Goal: Information Seeking & Learning: Learn about a topic

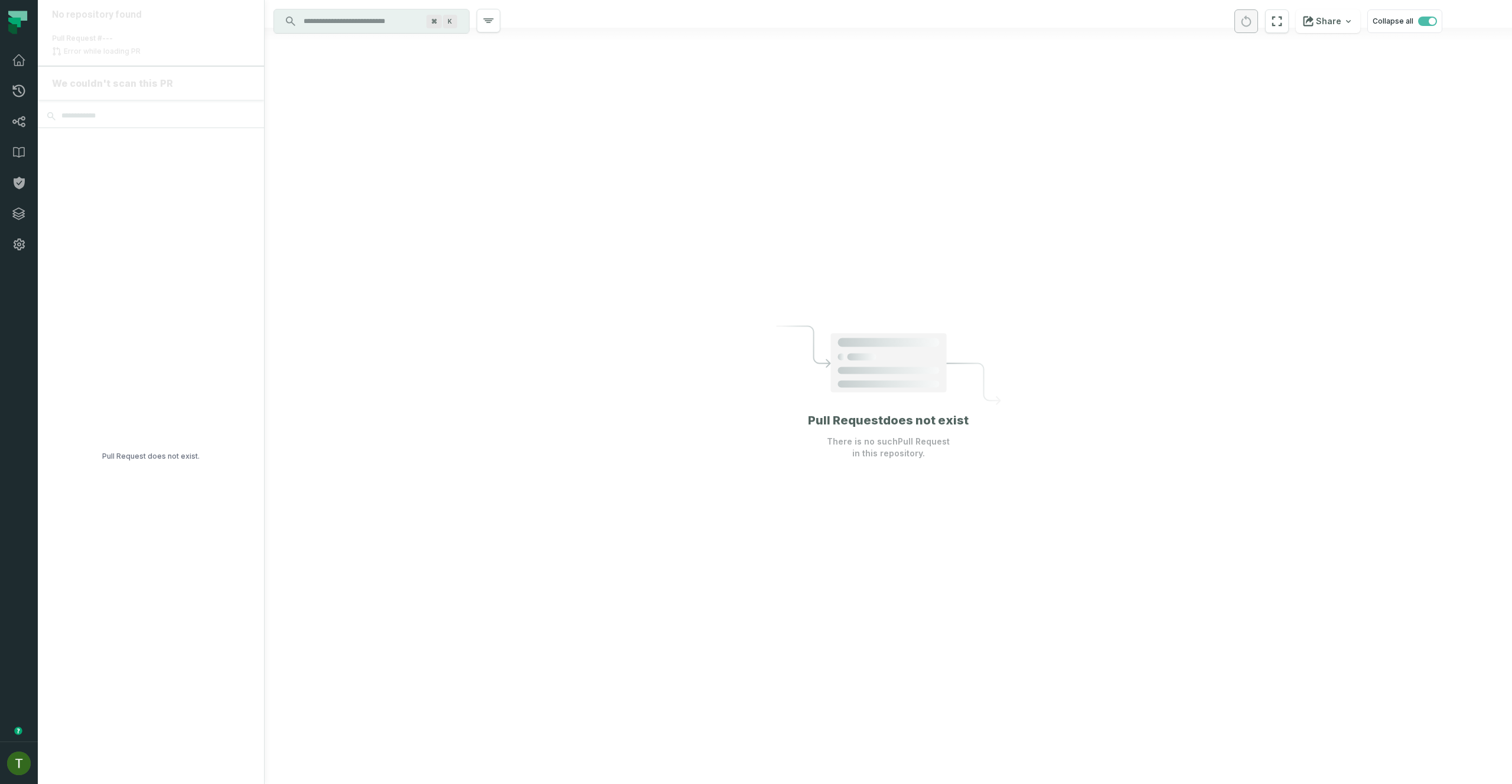
drag, startPoint x: 375, startPoint y: 34, endPoint x: 375, endPoint y: 27, distance: 7.0
click at [375, 35] on div at bounding box center [888, 34] width 1247 height 14
click at [375, 28] on input "*" at bounding box center [370, 21] width 148 height 19
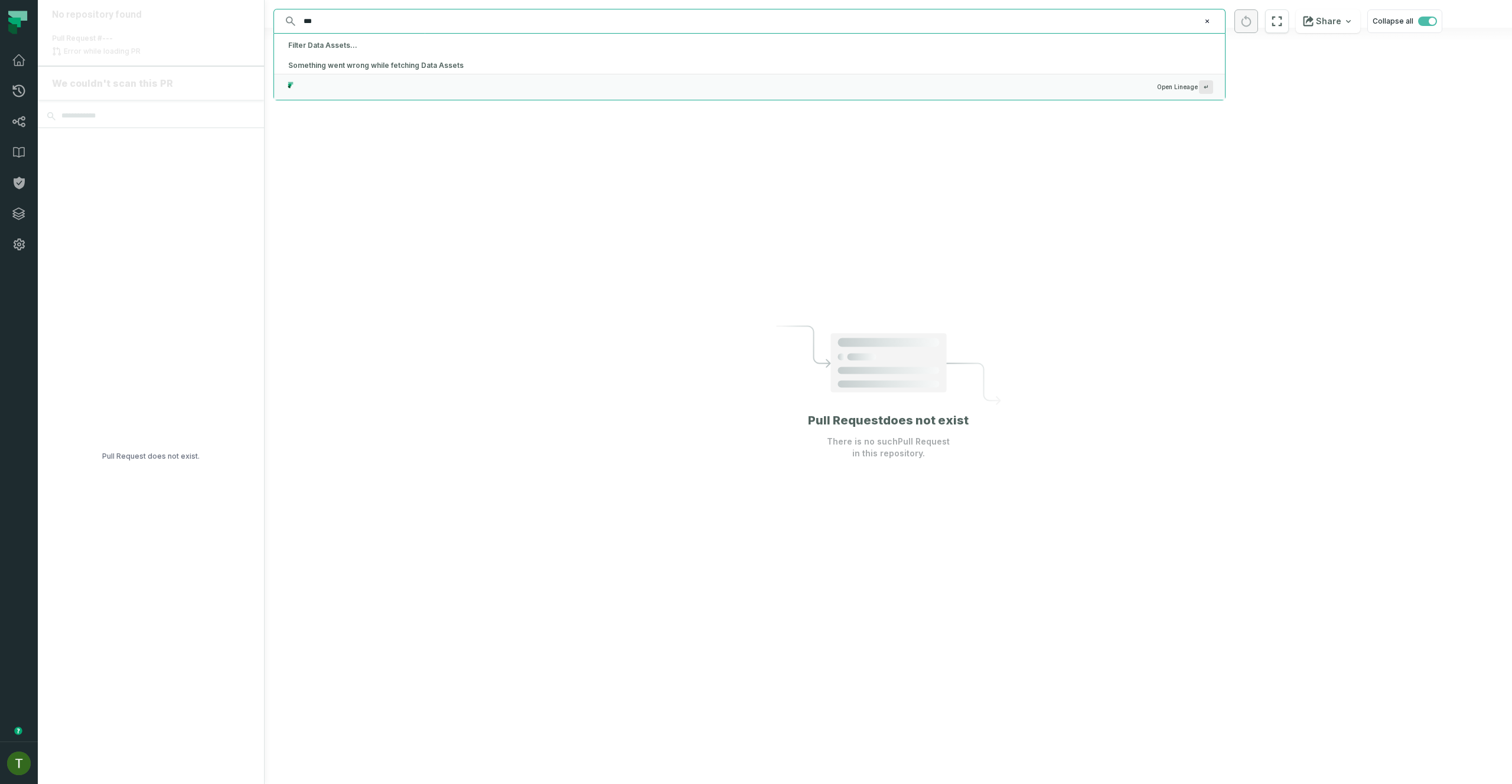
type input "***"
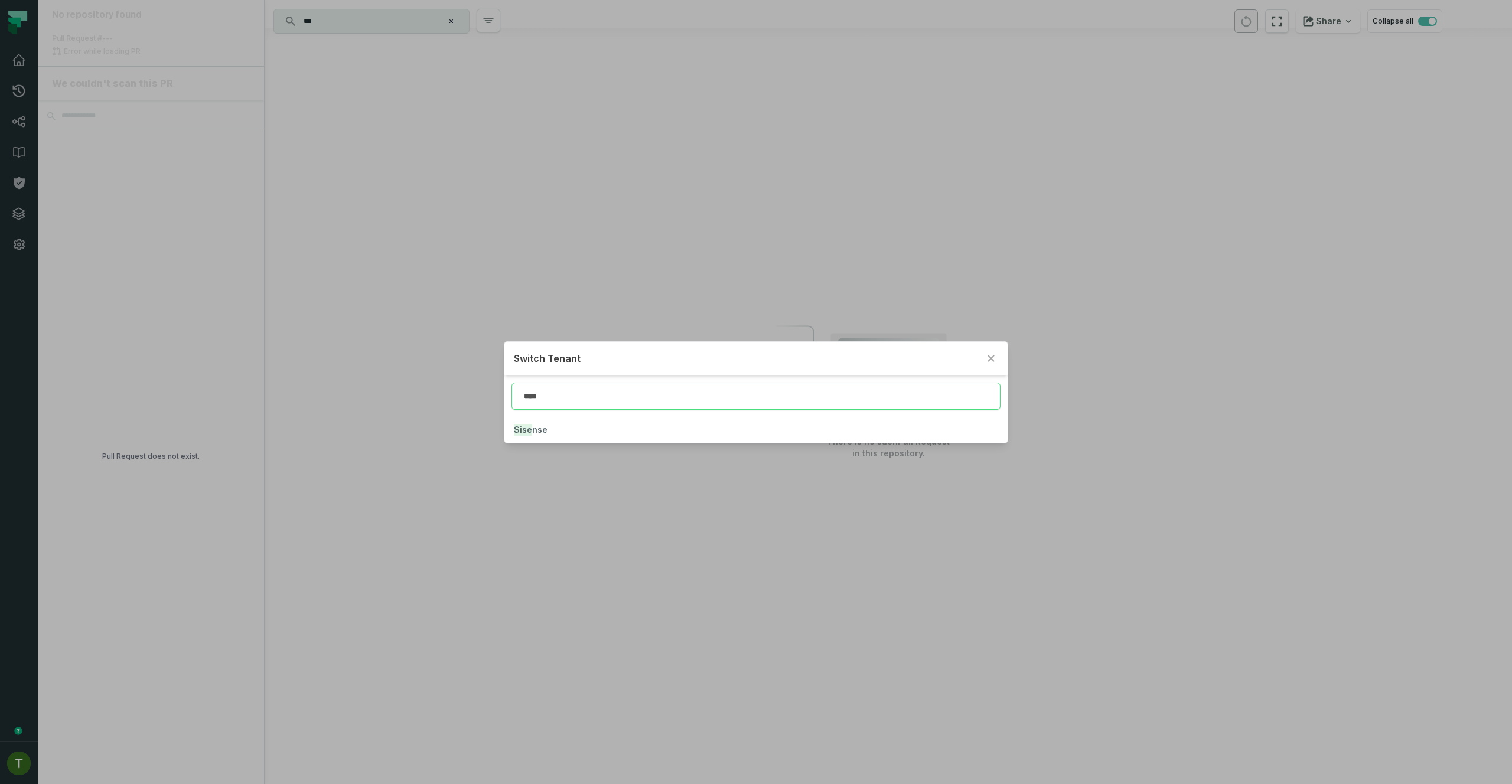
type input "****"
click button "Sise nse" at bounding box center [755, 430] width 503 height 26
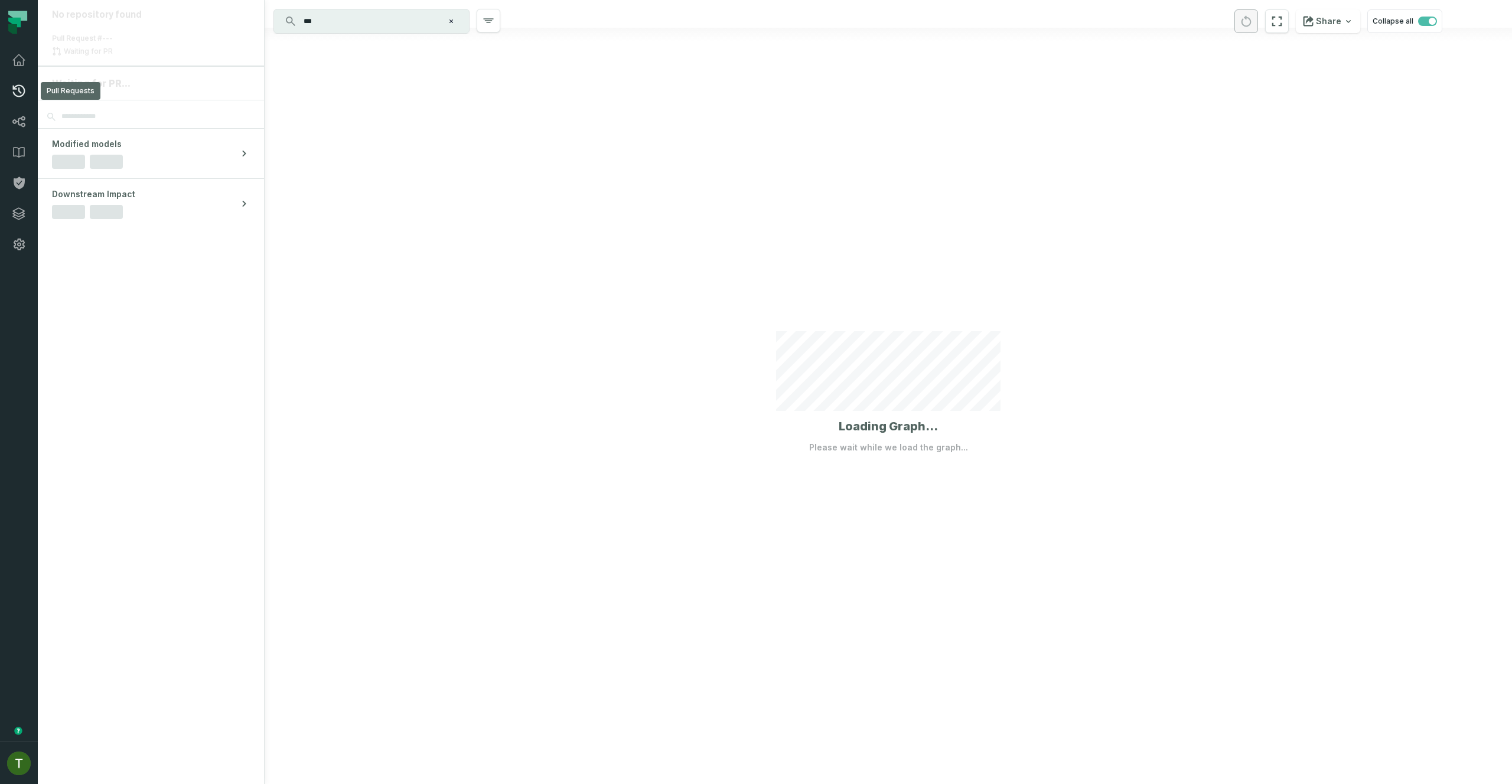
click at [17, 103] on link "Pull Requests" at bounding box center [19, 91] width 38 height 30
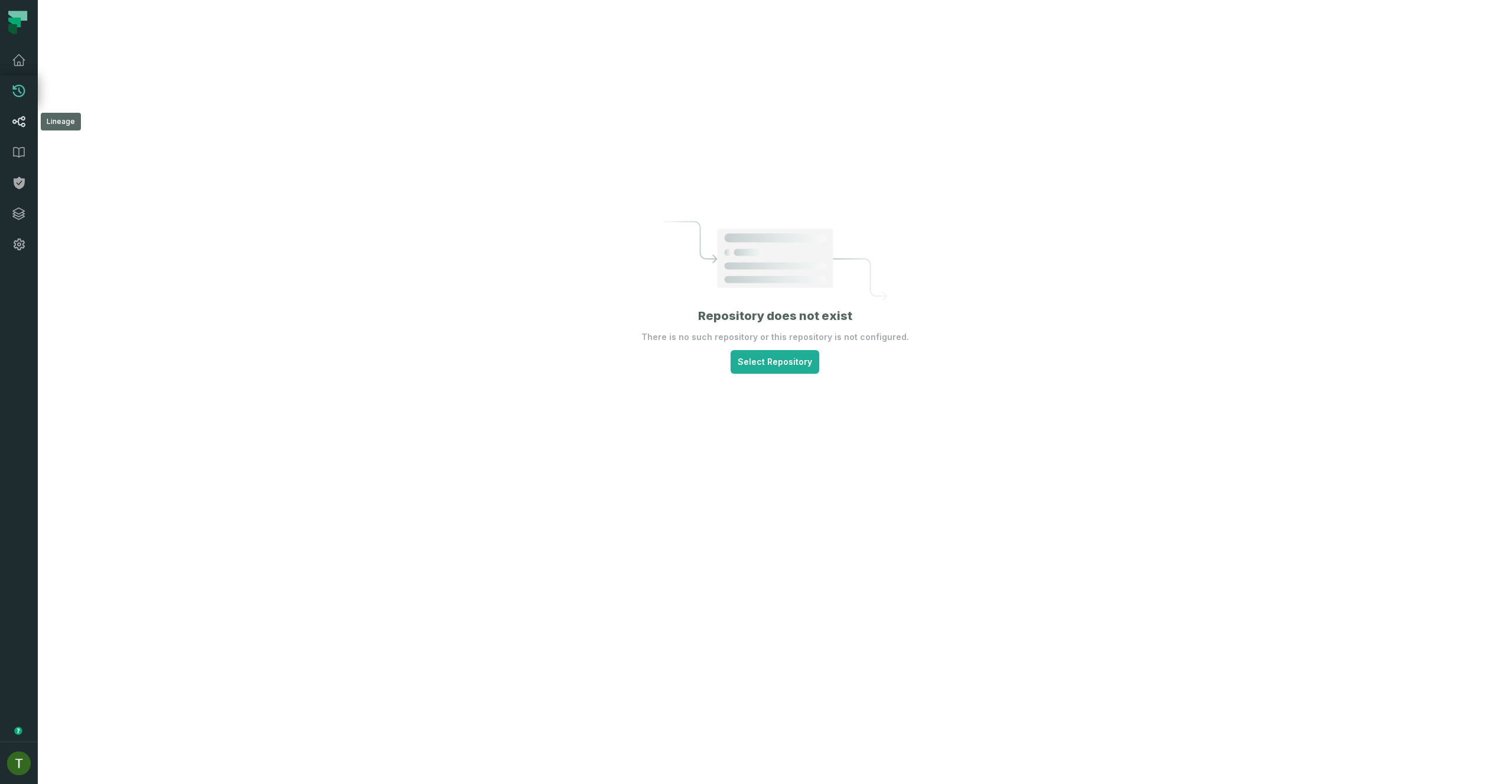
click at [19, 114] on link "Lineage" at bounding box center [19, 122] width 38 height 30
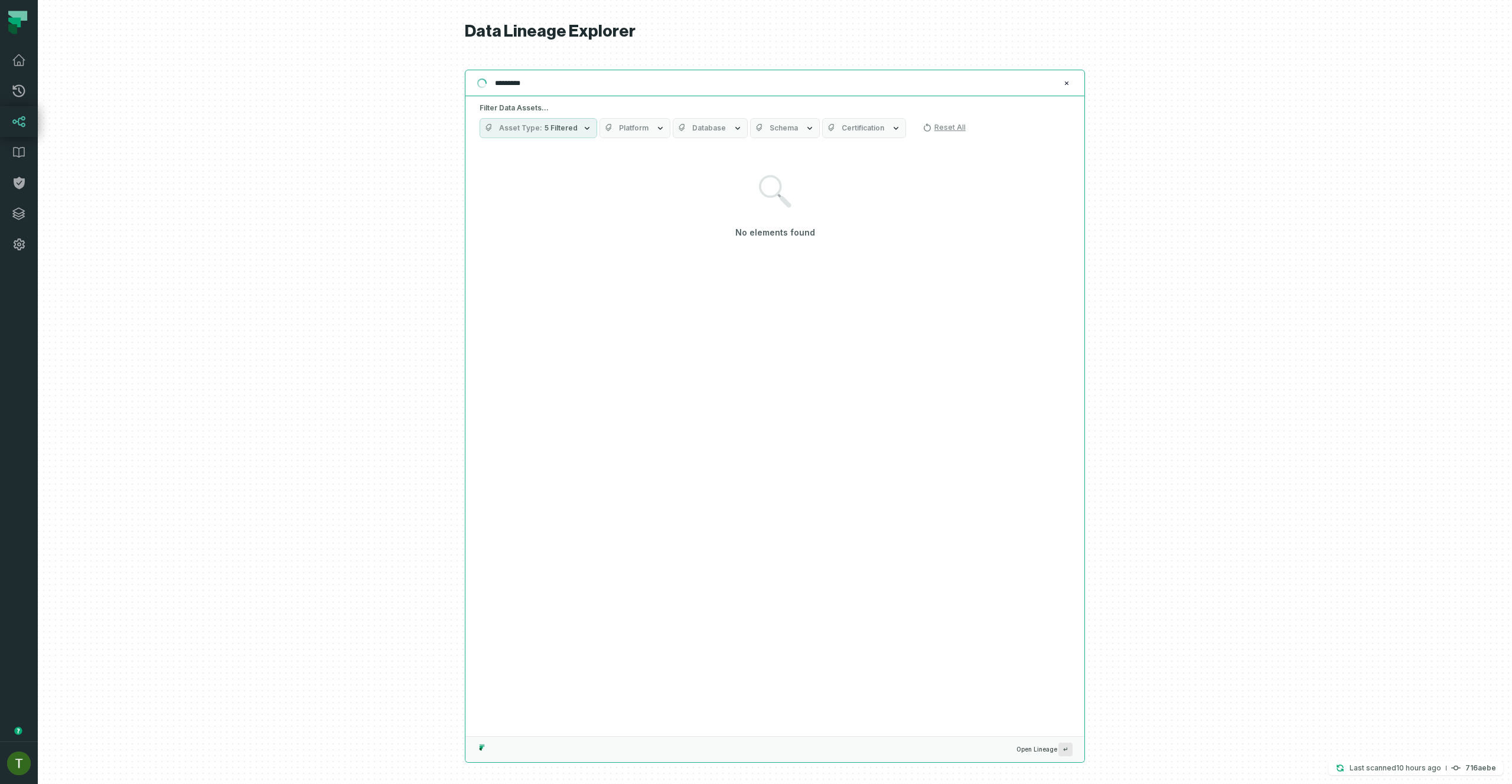
type input "*********"
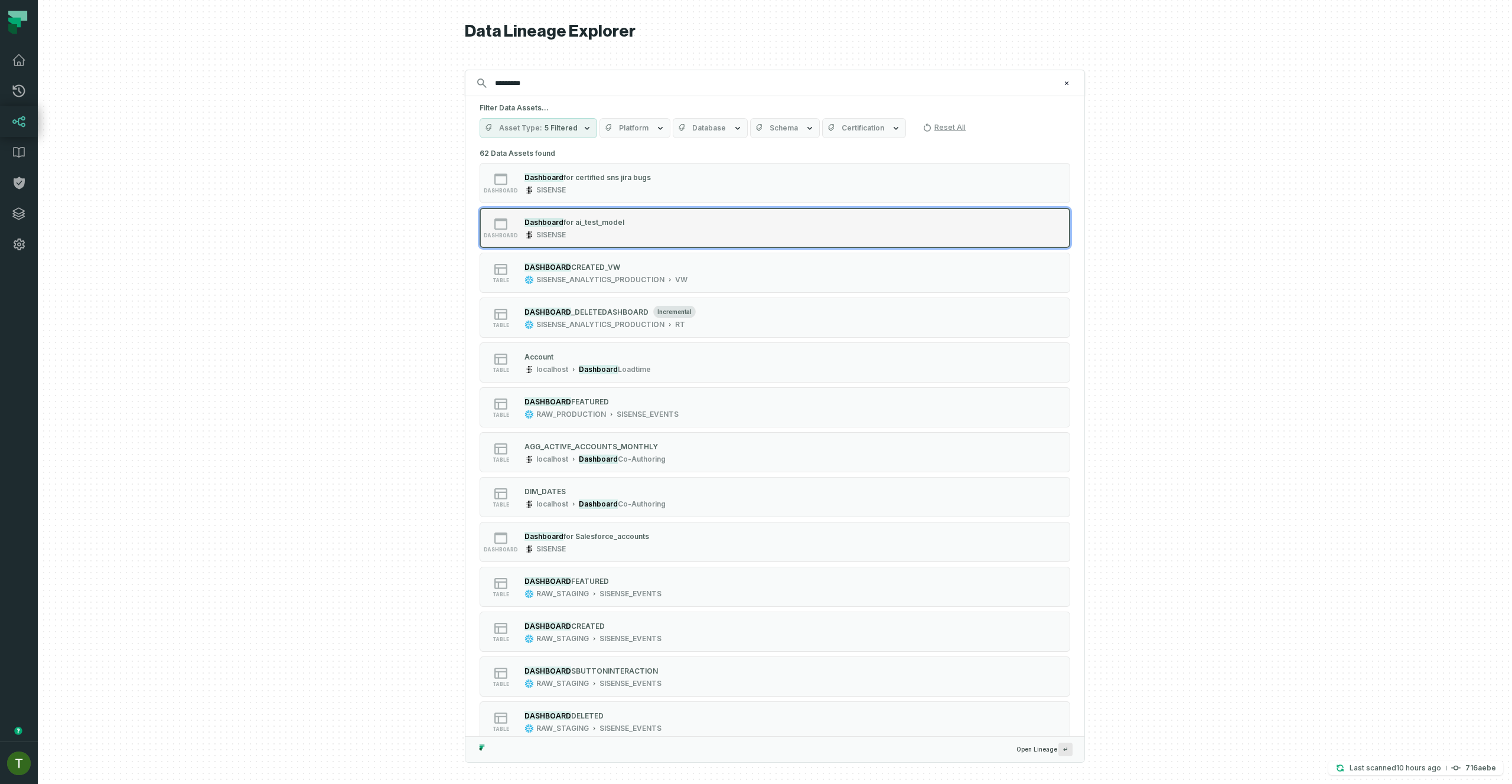
click at [587, 235] on div "SISENSE" at bounding box center [574, 234] width 100 height 9
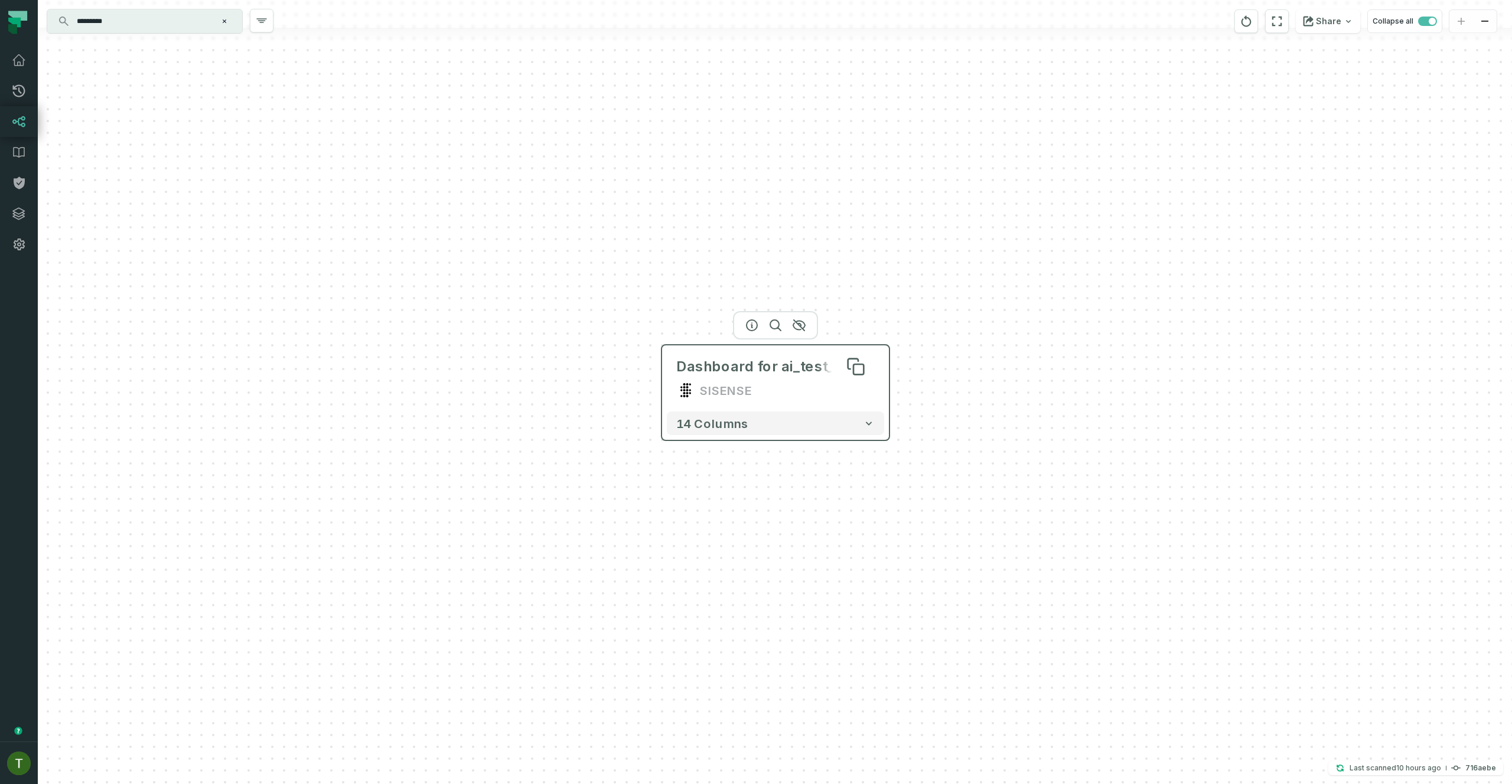
click at [708, 370] on div "Dashboard for ai_test_model" at bounding box center [776, 367] width 198 height 19
click at [779, 394] on div "SISENSE" at bounding box center [776, 391] width 198 height 19
click at [757, 323] on icon "button" at bounding box center [752, 325] width 14 height 14
click at [742, 325] on div at bounding box center [775, 325] width 85 height 28
click at [746, 325] on icon "button" at bounding box center [751, 325] width 11 height 11
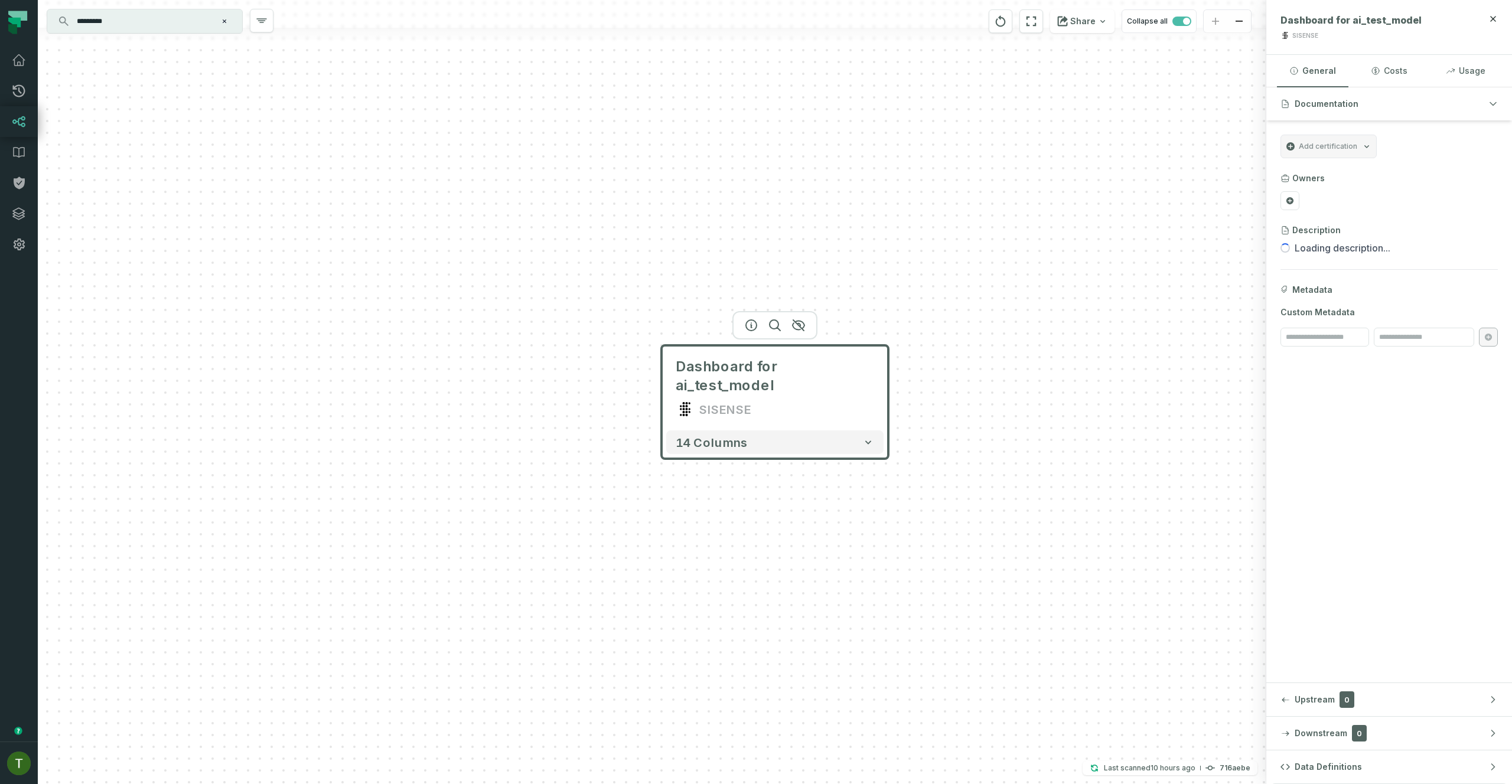
click at [1285, 753] on button "Data Definitions" at bounding box center [1389, 767] width 246 height 33
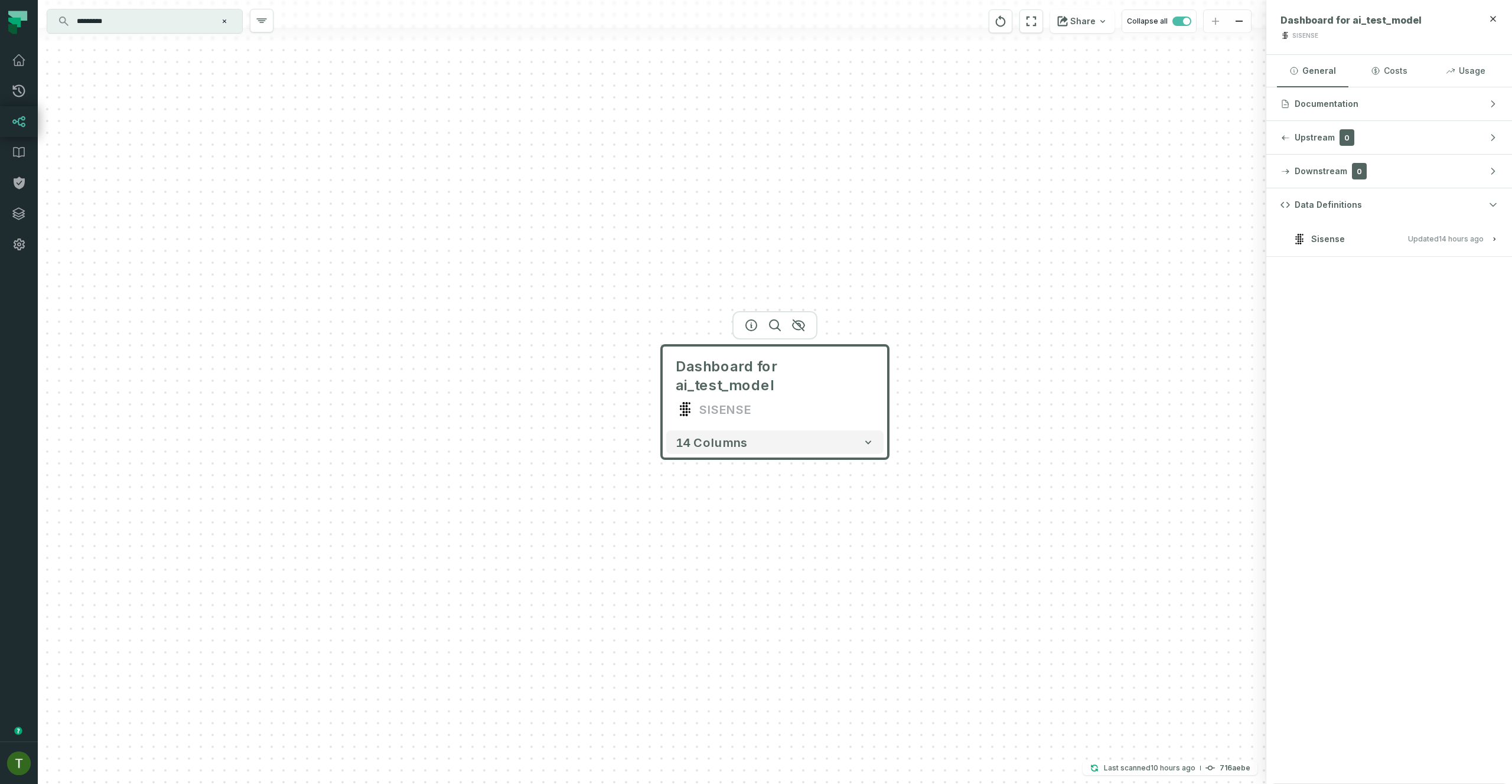
click at [1417, 234] on button "Sisense Updated 9/17/2025, 1:04:48 AM" at bounding box center [1389, 239] width 217 height 16
click at [695, 380] on div "Dashboard for ai_test_model SISENSE" at bounding box center [775, 388] width 217 height 76
click at [771, 440] on div "Dashboard for ai_test_model SISENSE 14 columns" at bounding box center [652, 392] width 1228 height 784
click at [769, 436] on div "14 columns" at bounding box center [775, 442] width 227 height 33
click at [768, 433] on button "14 columns" at bounding box center [775, 441] width 217 height 24
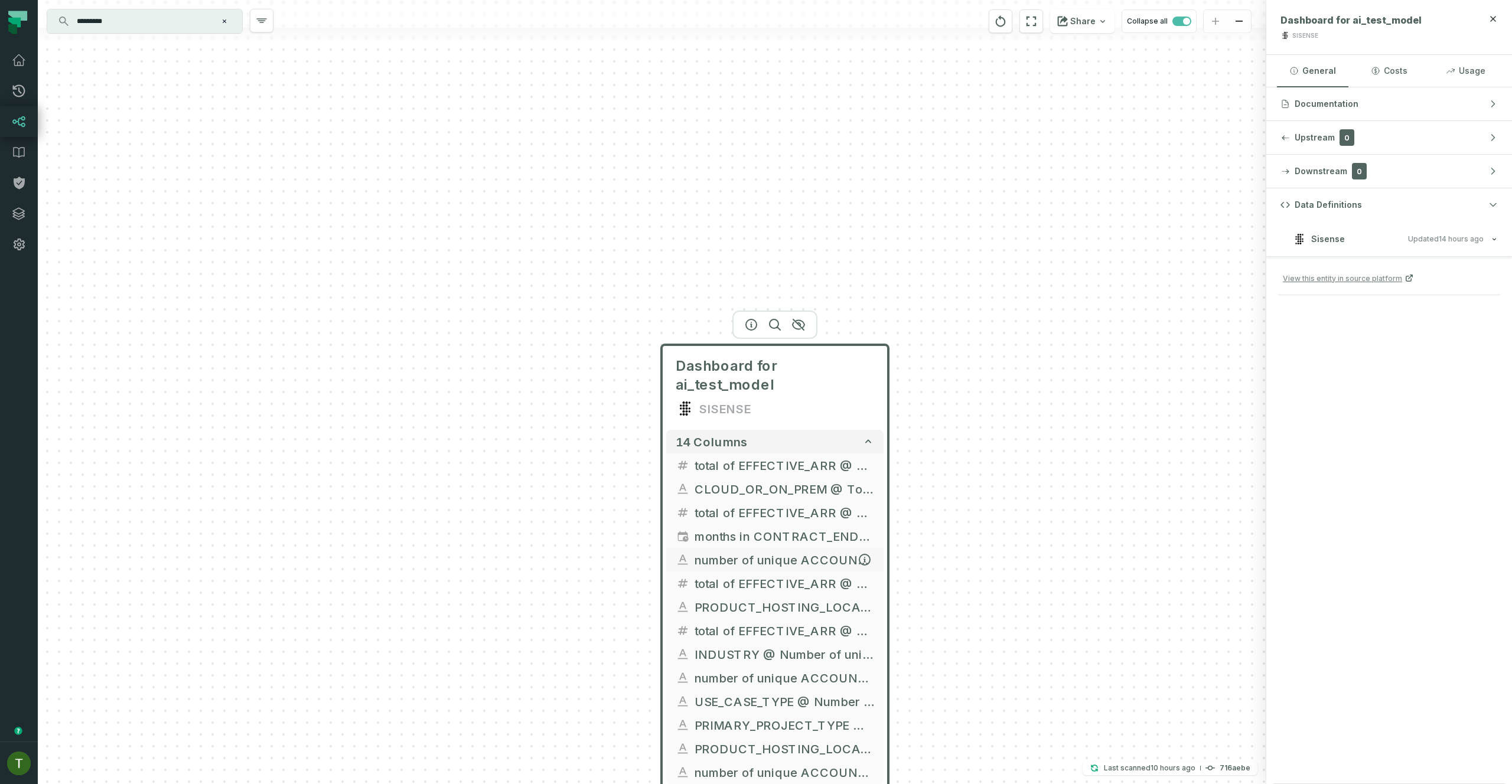
click at [735, 551] on span "number of unique ACCOUNT_ID @ Number of unique ACCOUNT_ID and total of EFFECTIV…" at bounding box center [784, 560] width 179 height 17
